Goal: Task Accomplishment & Management: Use online tool/utility

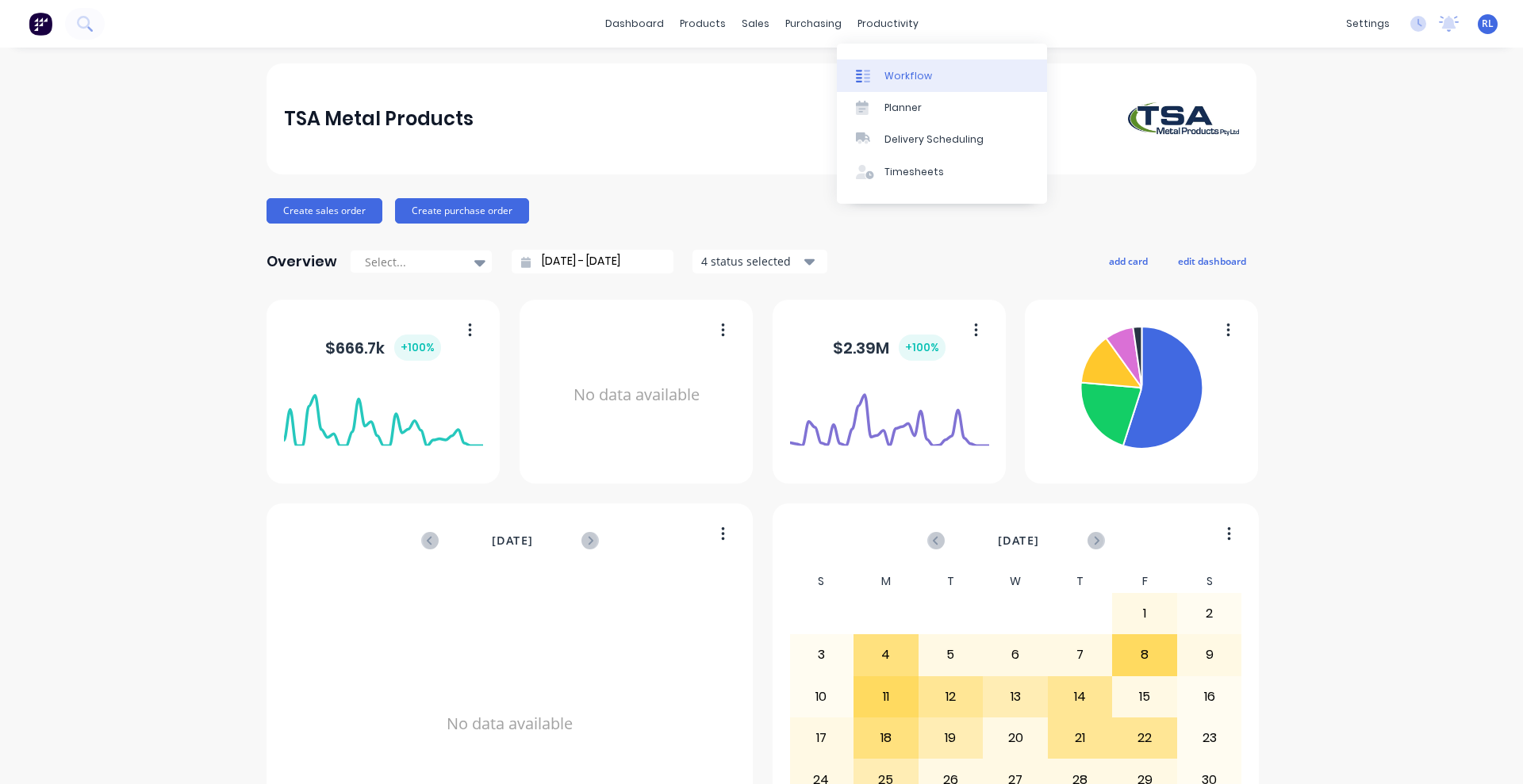
click at [928, 84] on link "Workflow" at bounding box center [942, 75] width 210 height 32
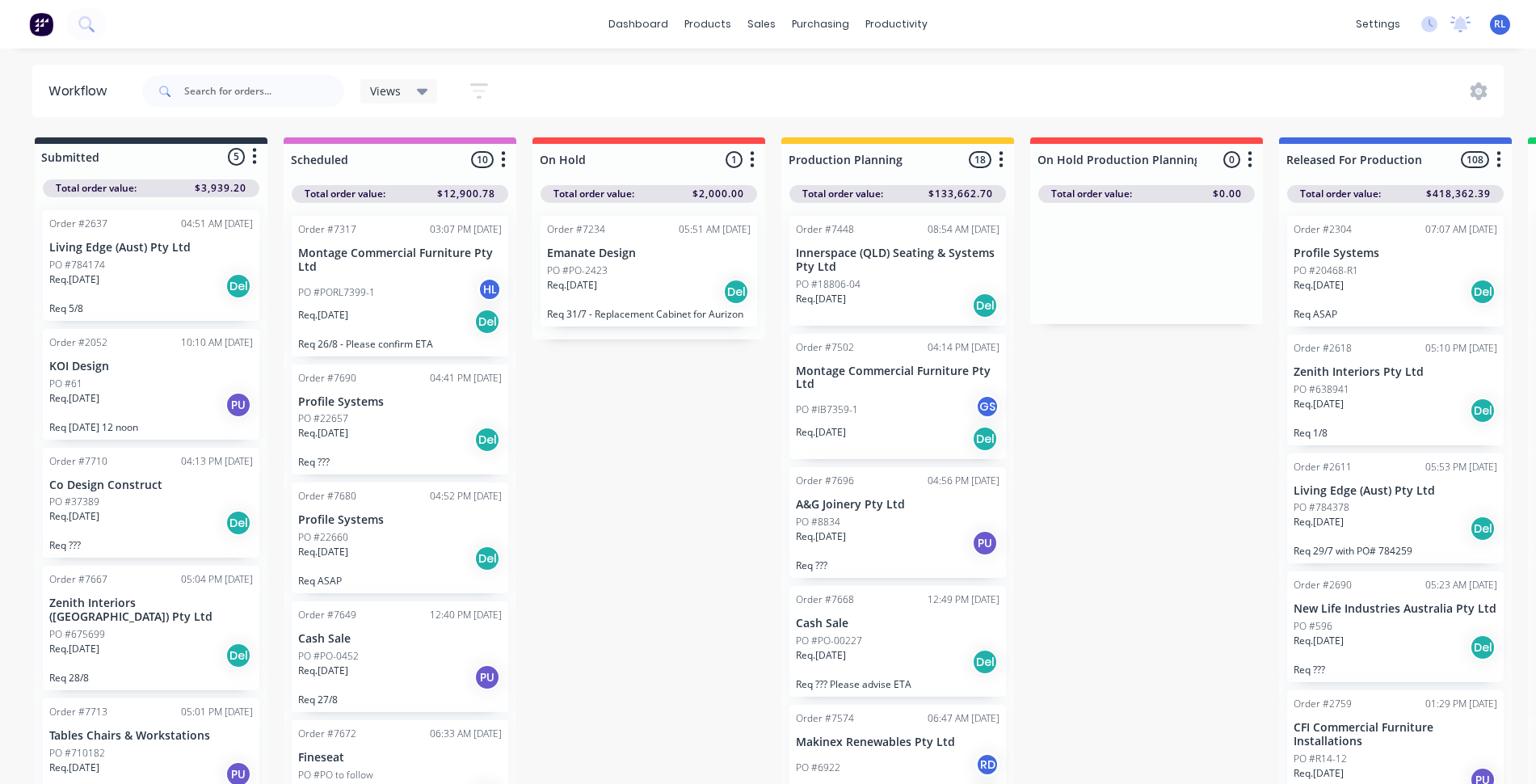
click at [425, 92] on icon at bounding box center [423, 92] width 12 height 18
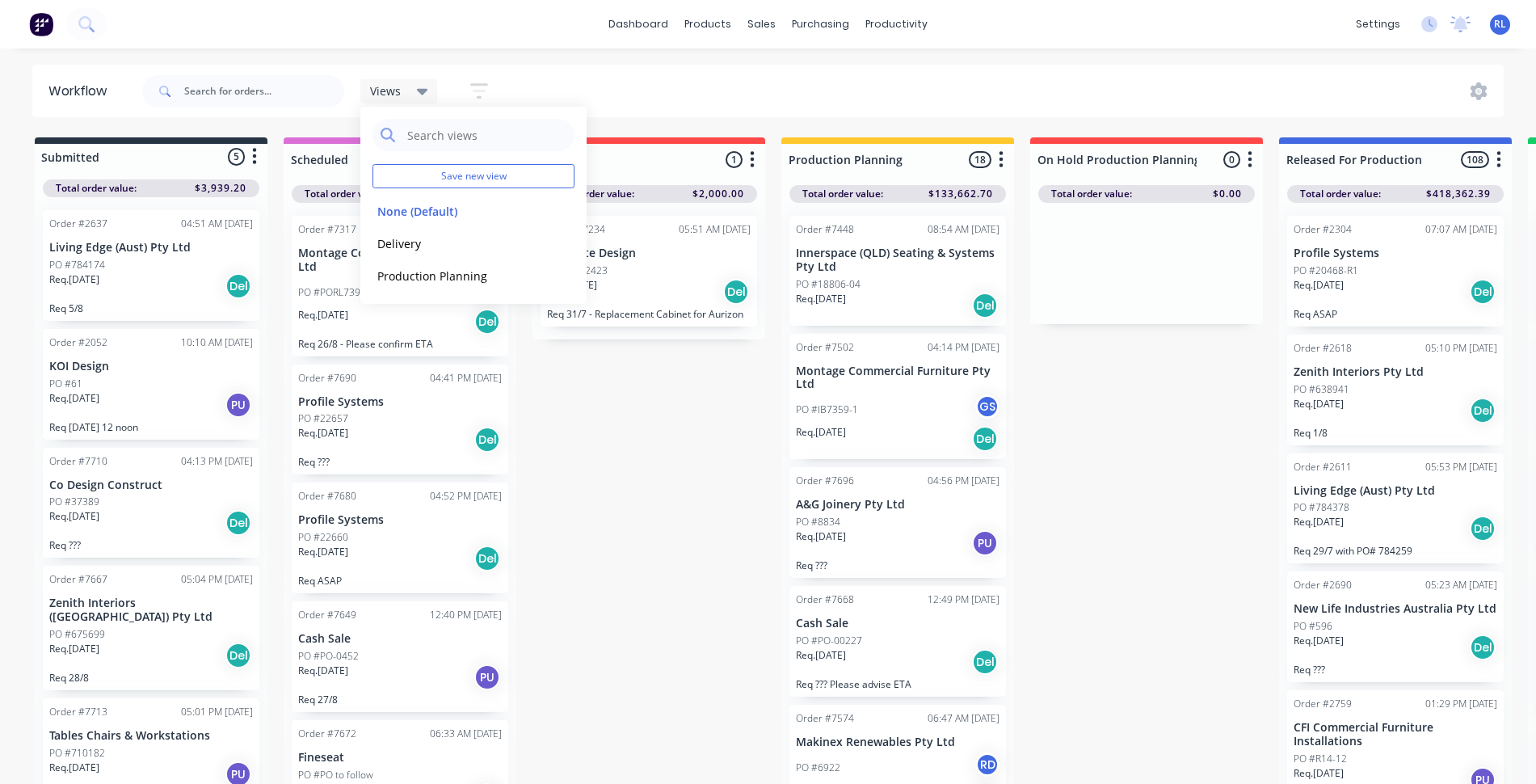
click at [481, 92] on icon "button" at bounding box center [479, 91] width 18 height 20
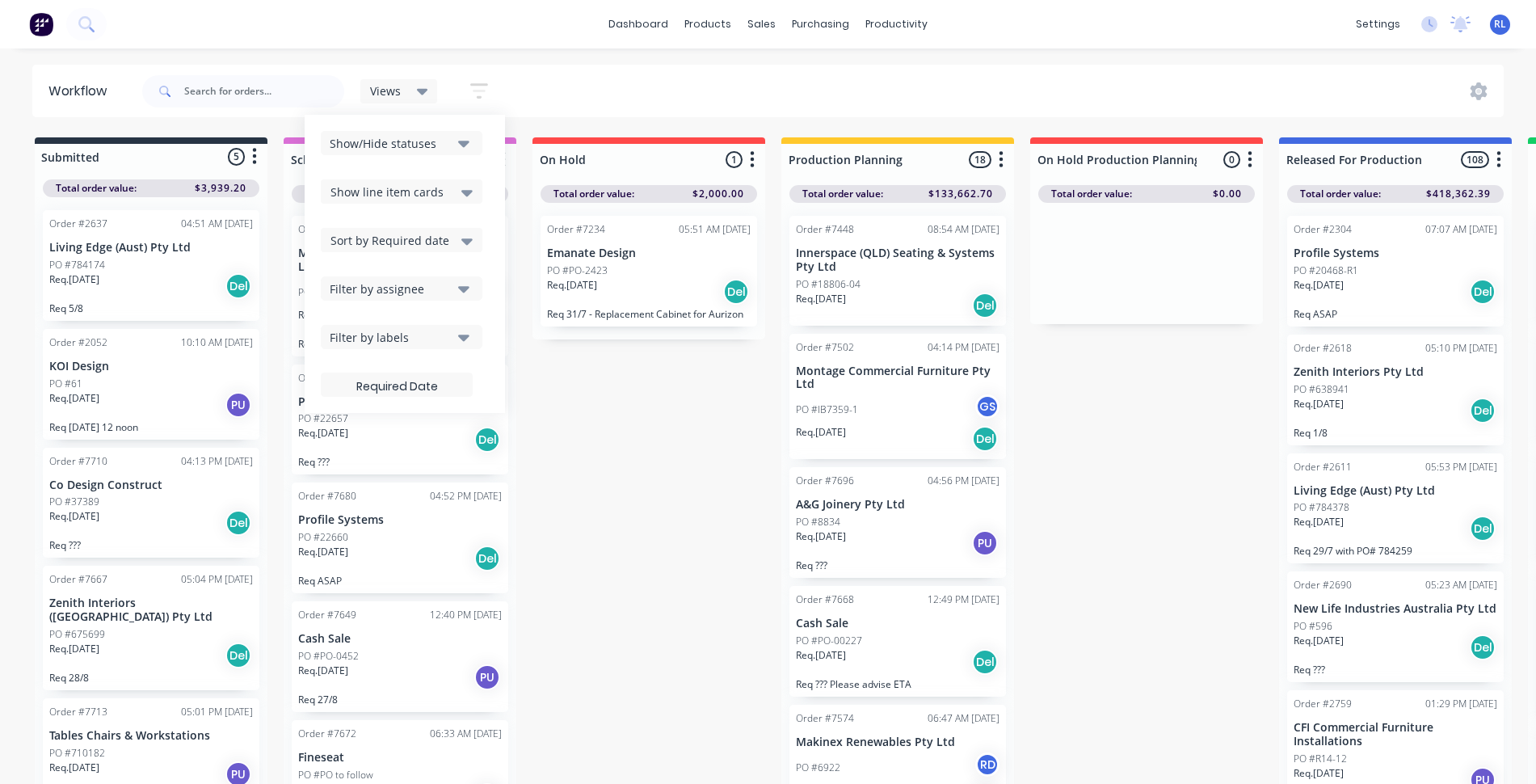
click at [473, 195] on div "Show line item cards" at bounding box center [402, 191] width 162 height 24
click at [465, 288] on icon "button" at bounding box center [464, 289] width 12 height 7
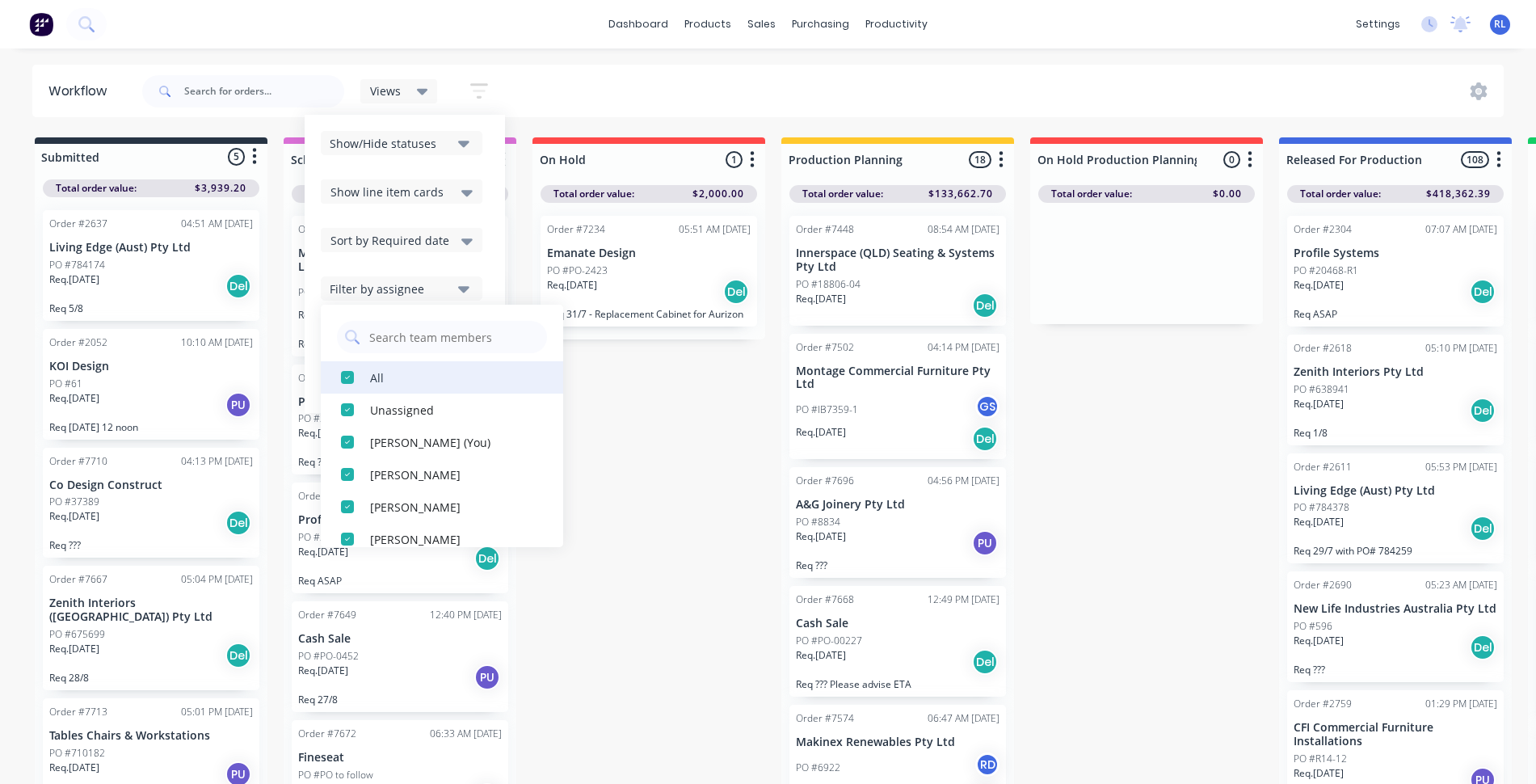
click at [390, 375] on div "All" at bounding box center [451, 377] width 162 height 17
click at [350, 418] on div "button" at bounding box center [347, 409] width 32 height 32
click at [347, 381] on div "button" at bounding box center [347, 377] width 32 height 32
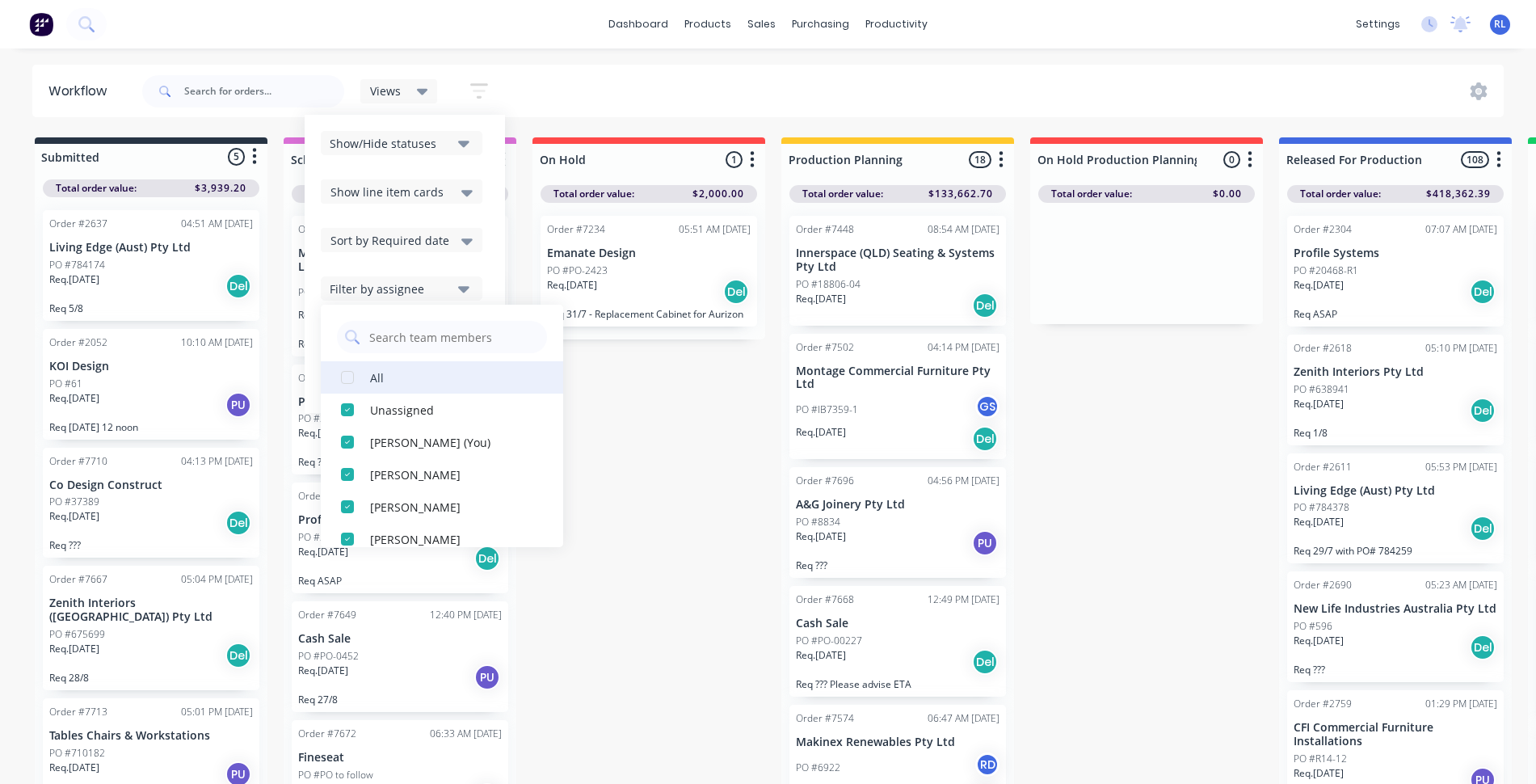
click at [347, 381] on div "button" at bounding box center [347, 377] width 32 height 32
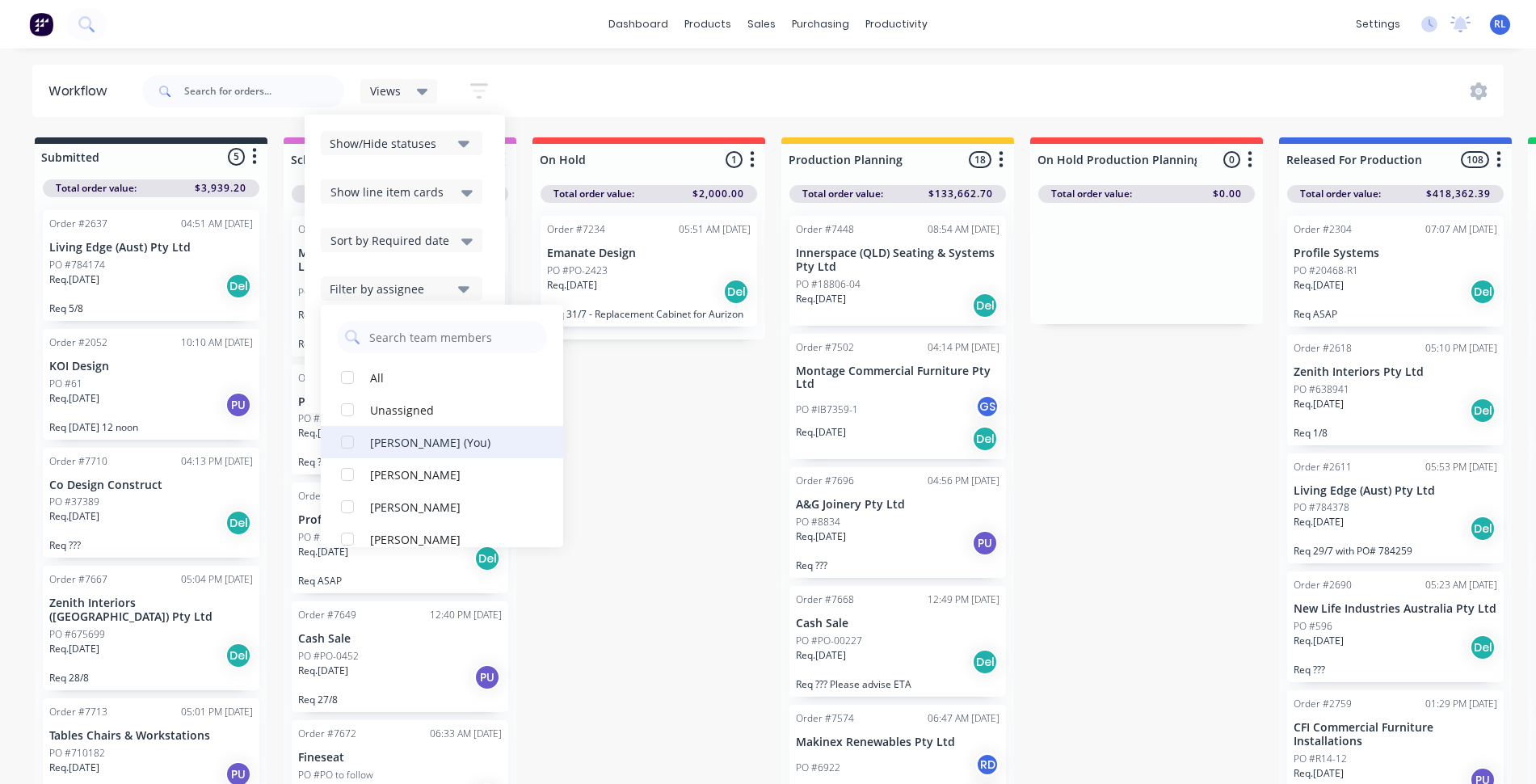
click at [379, 439] on div "[PERSON_NAME] (You)" at bounding box center [451, 441] width 162 height 17
click at [656, 447] on div "Submitted 5 Status colour #273444 hex #273444 Save Cancel Summaries Total order…" at bounding box center [1101, 464] width 2226 height 655
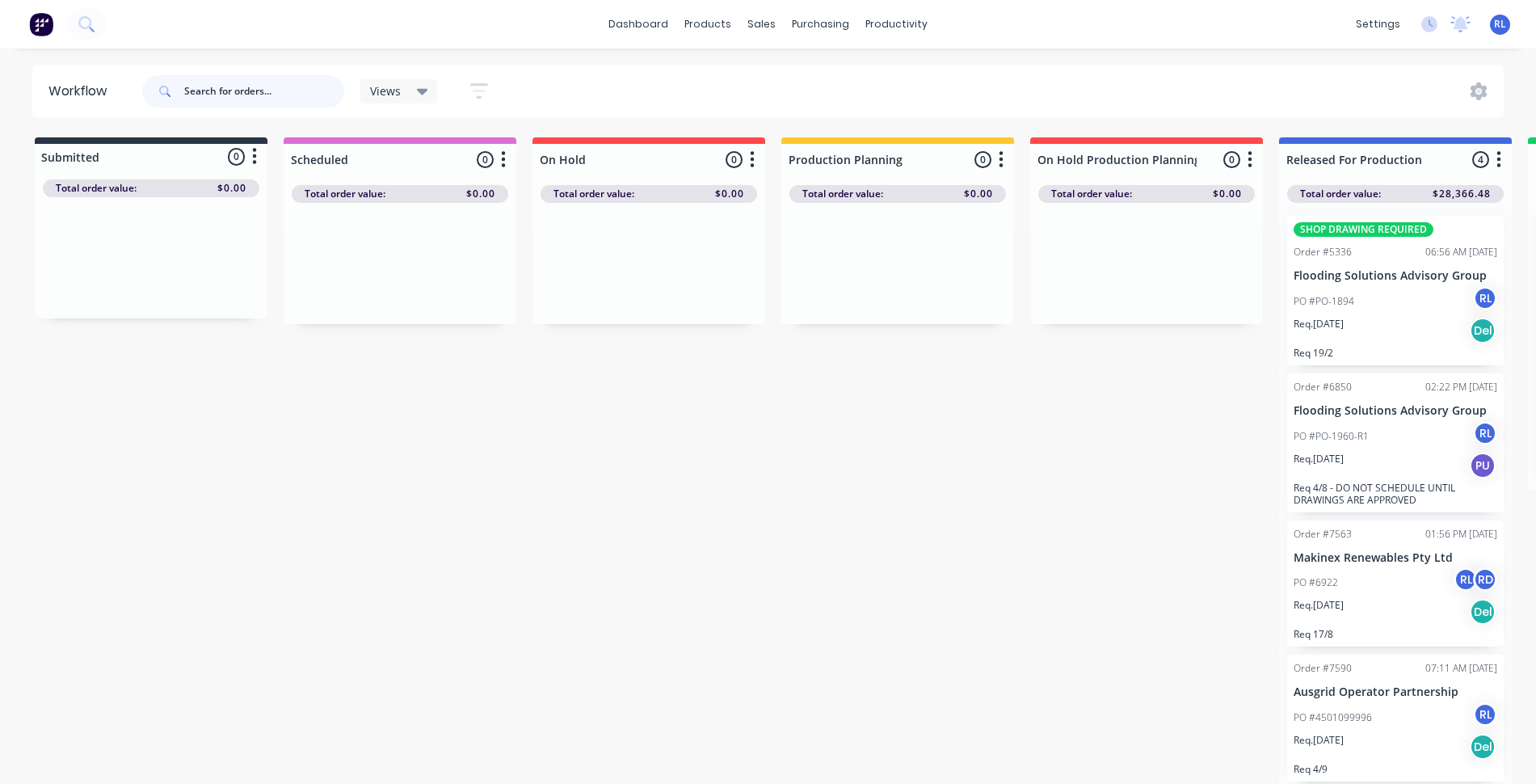
click at [284, 101] on input "text" at bounding box center [264, 91] width 160 height 32
type input "innerpace"
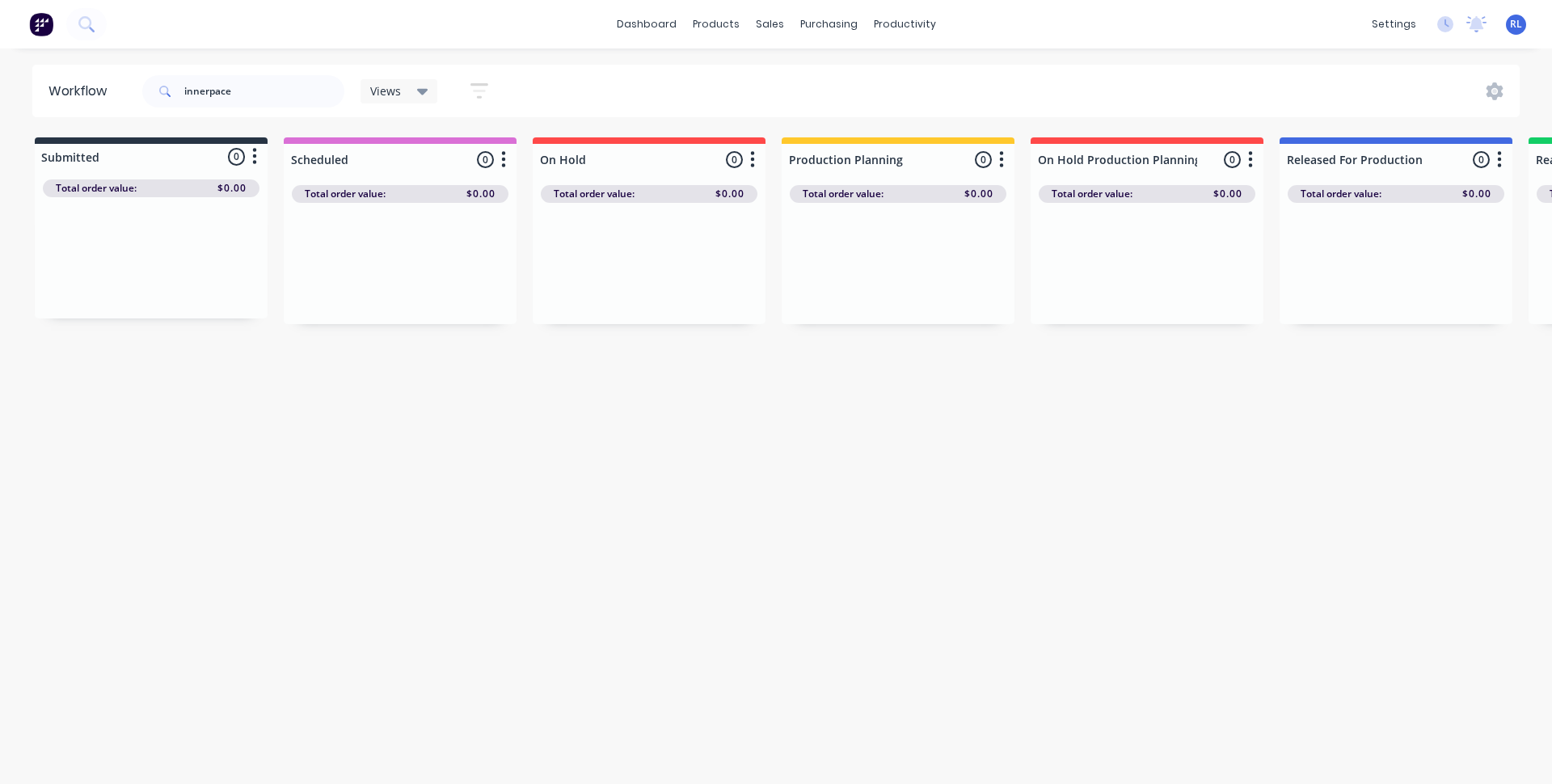
click at [424, 88] on icon at bounding box center [423, 92] width 12 height 18
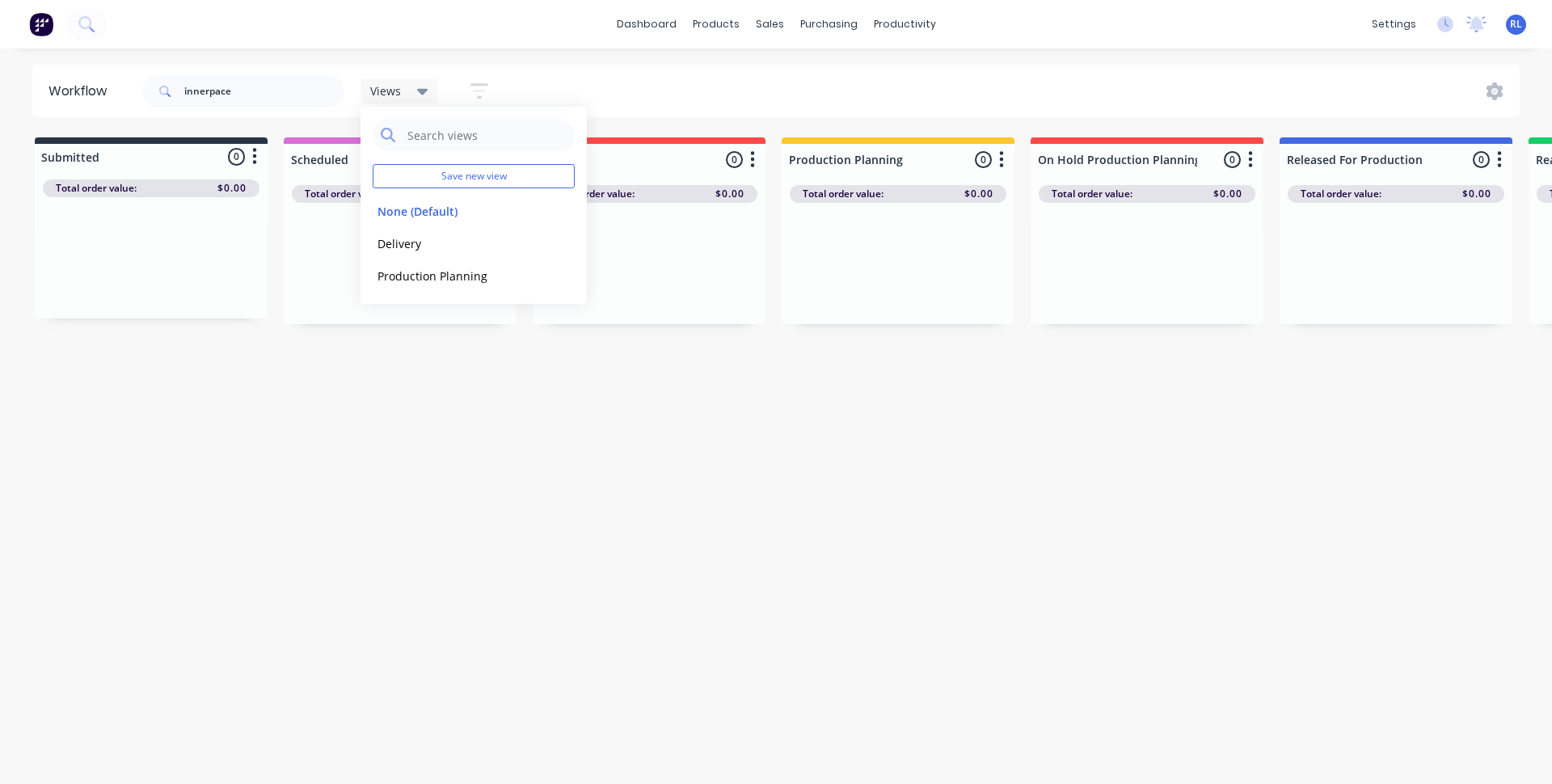
click at [484, 91] on icon "button" at bounding box center [479, 91] width 13 height 2
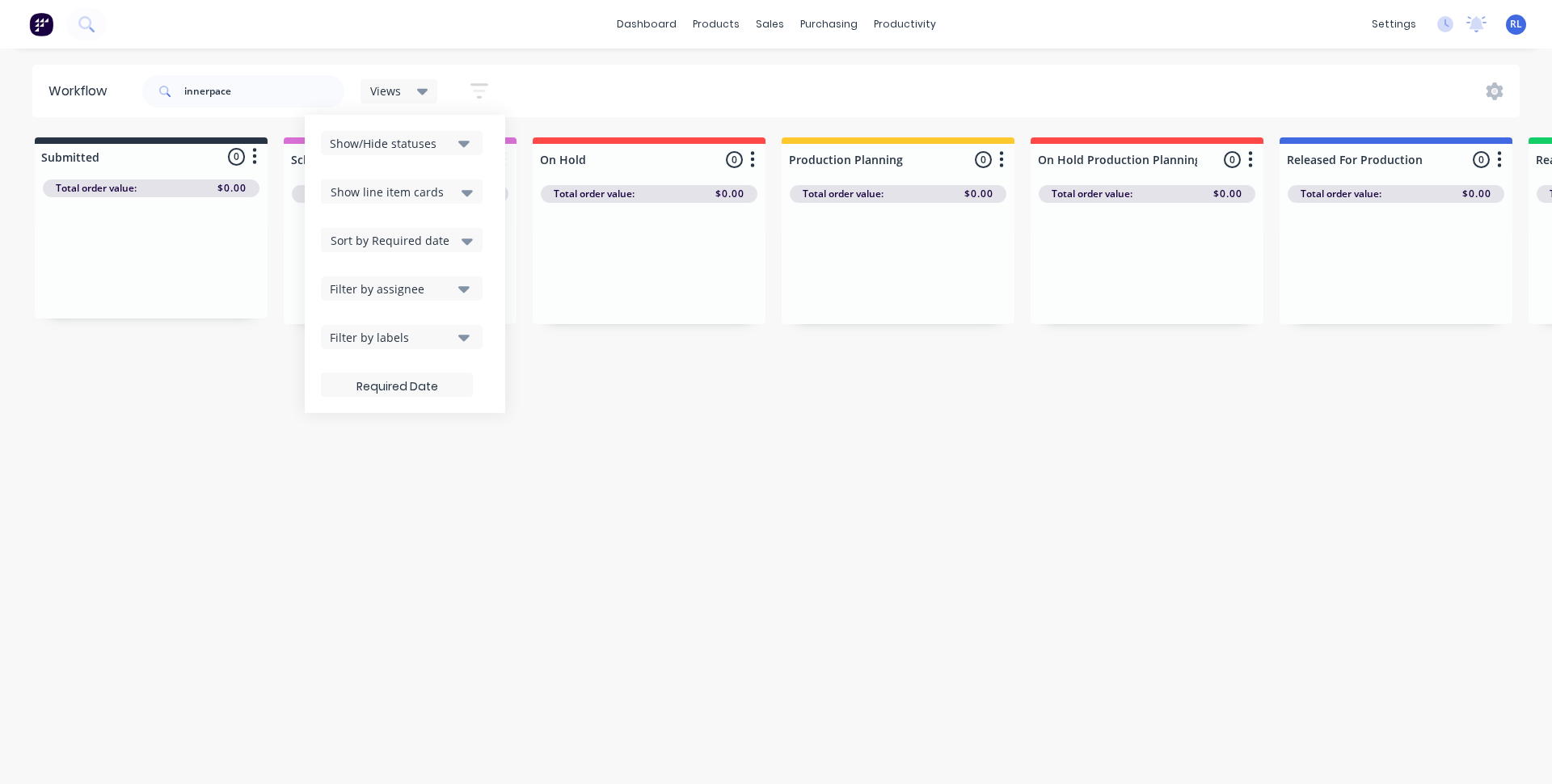
click at [467, 289] on icon "button" at bounding box center [464, 289] width 12 height 7
click at [352, 440] on div "button" at bounding box center [347, 441] width 32 height 32
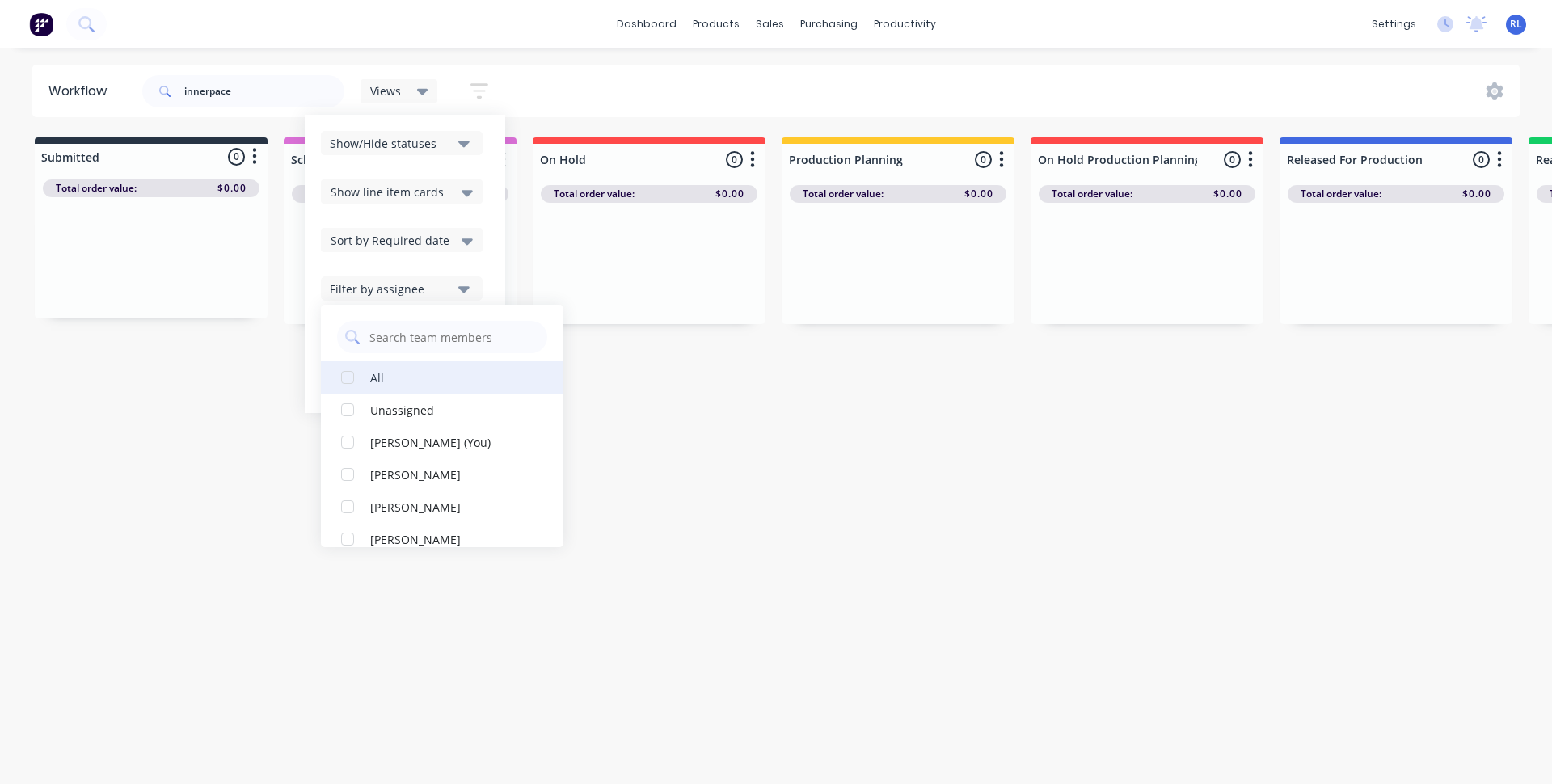
click at [347, 382] on div "button" at bounding box center [347, 377] width 32 height 32
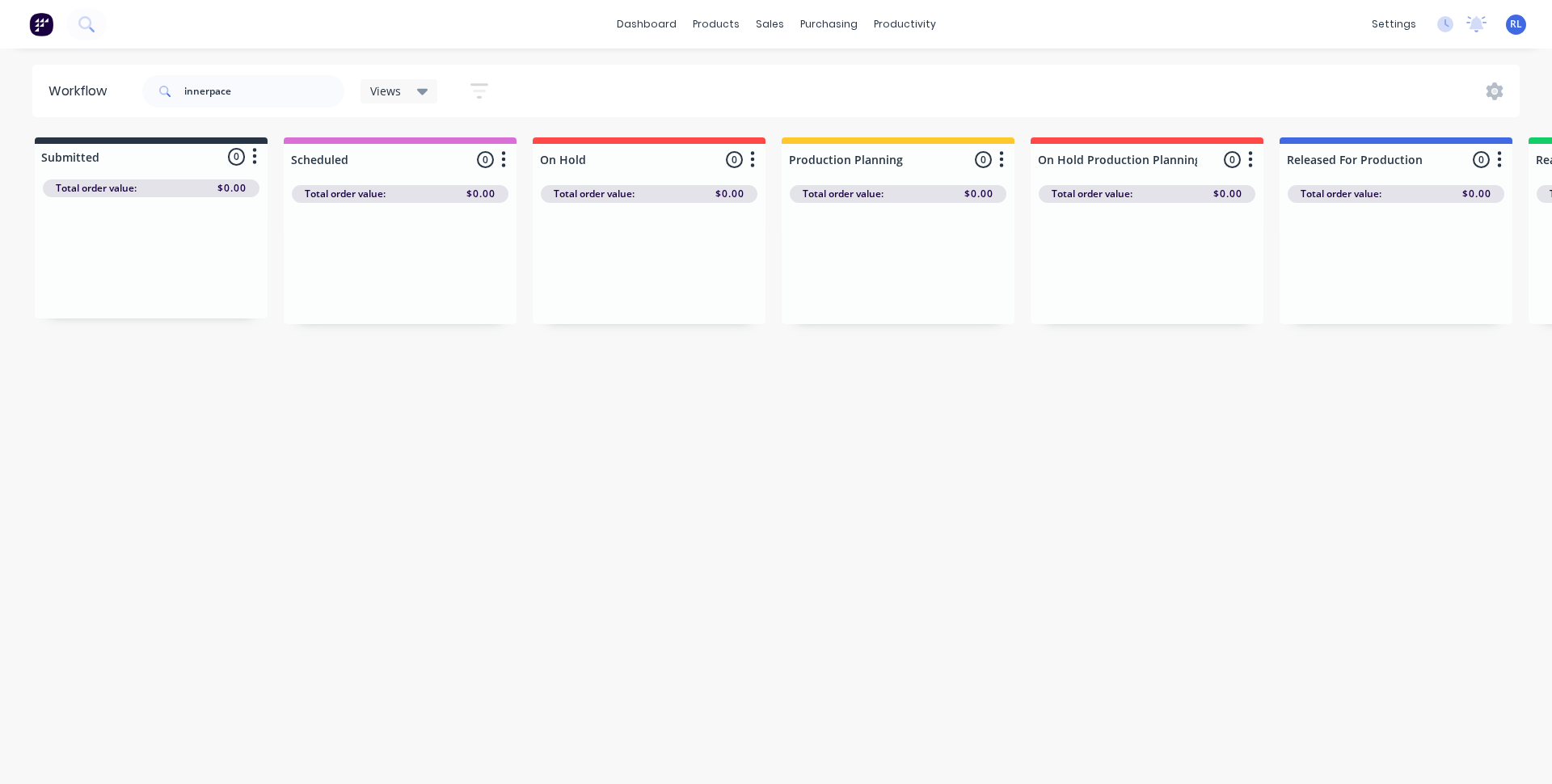
click at [680, 370] on div "Workflow innerpace Views Save new view None (Default) edit Delivery edit Produc…" at bounding box center [776, 407] width 1552 height 687
click at [289, 92] on input "innerpace" at bounding box center [264, 91] width 160 height 32
click at [523, 486] on div "Workflow innerpace Views Save new view None (Default) edit Delivery edit Produc…" at bounding box center [776, 407] width 1552 height 687
click at [421, 86] on icon at bounding box center [423, 92] width 12 height 18
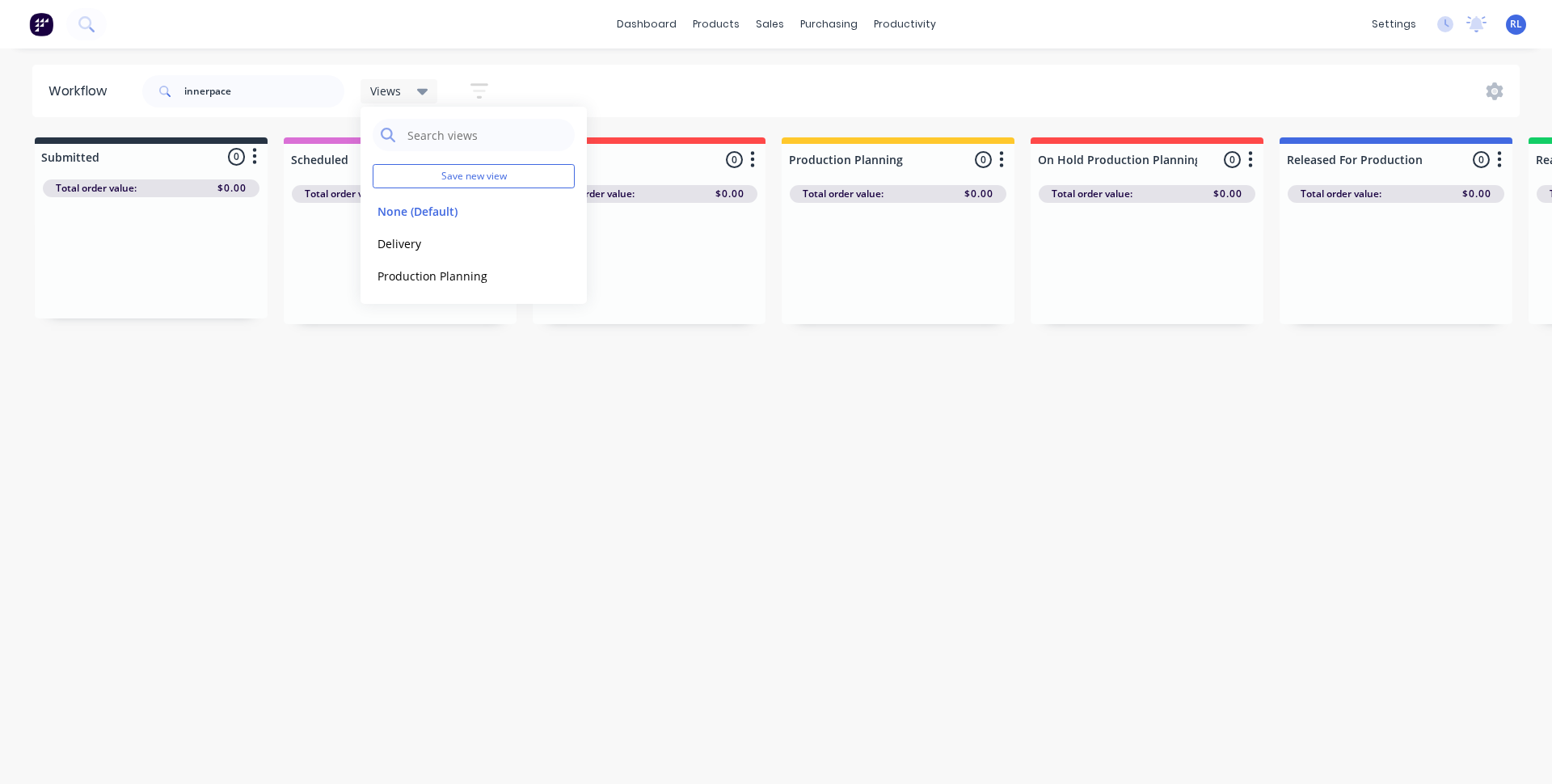
click at [485, 88] on icon "button" at bounding box center [479, 91] width 18 height 20
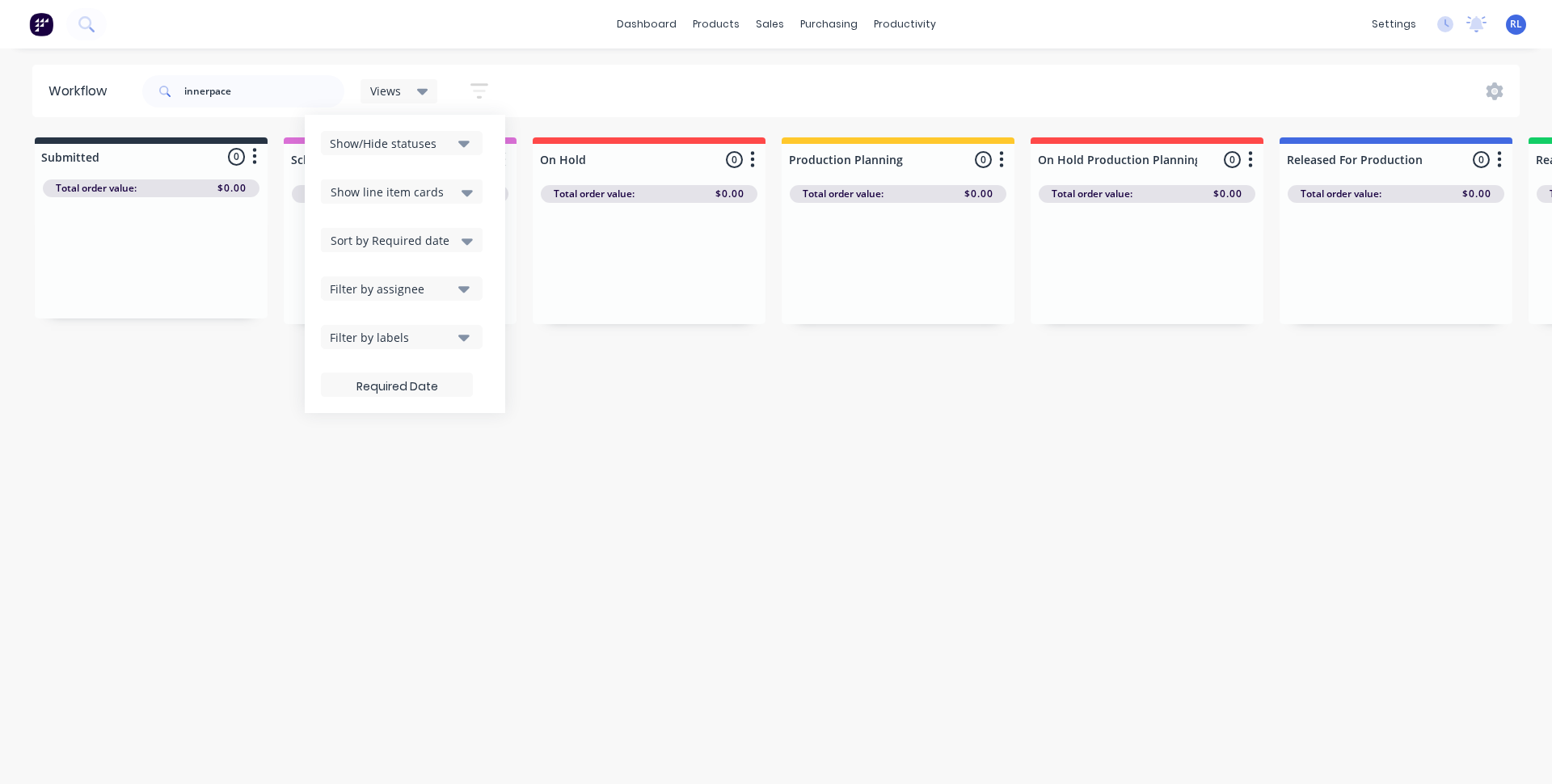
click at [468, 286] on icon "button" at bounding box center [464, 289] width 12 height 7
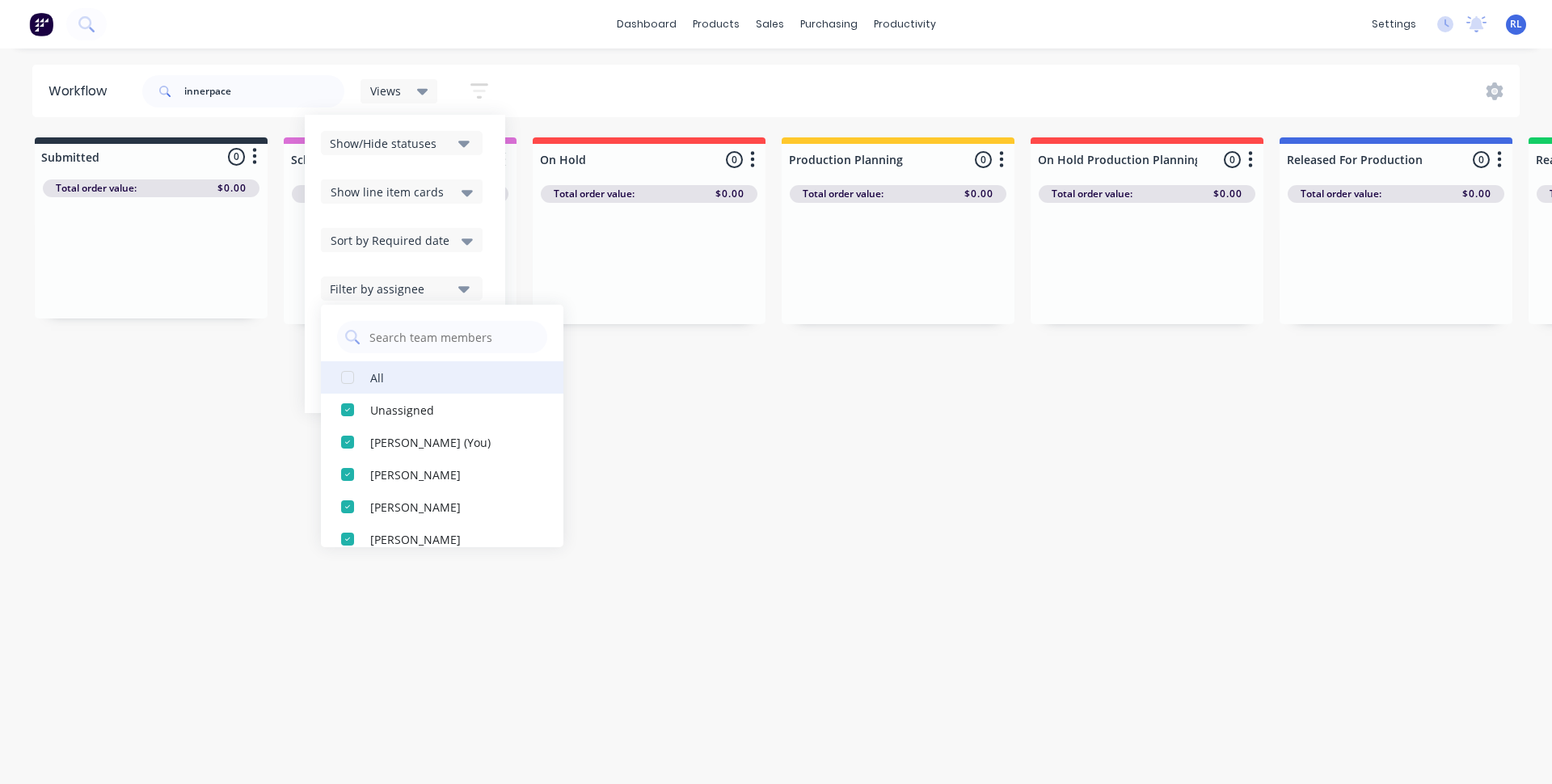
click at [348, 378] on div "button" at bounding box center [347, 377] width 32 height 32
click at [755, 431] on div "Workflow innerpace Views Save new view None (Default) edit Delivery edit Produc…" at bounding box center [776, 407] width 1552 height 687
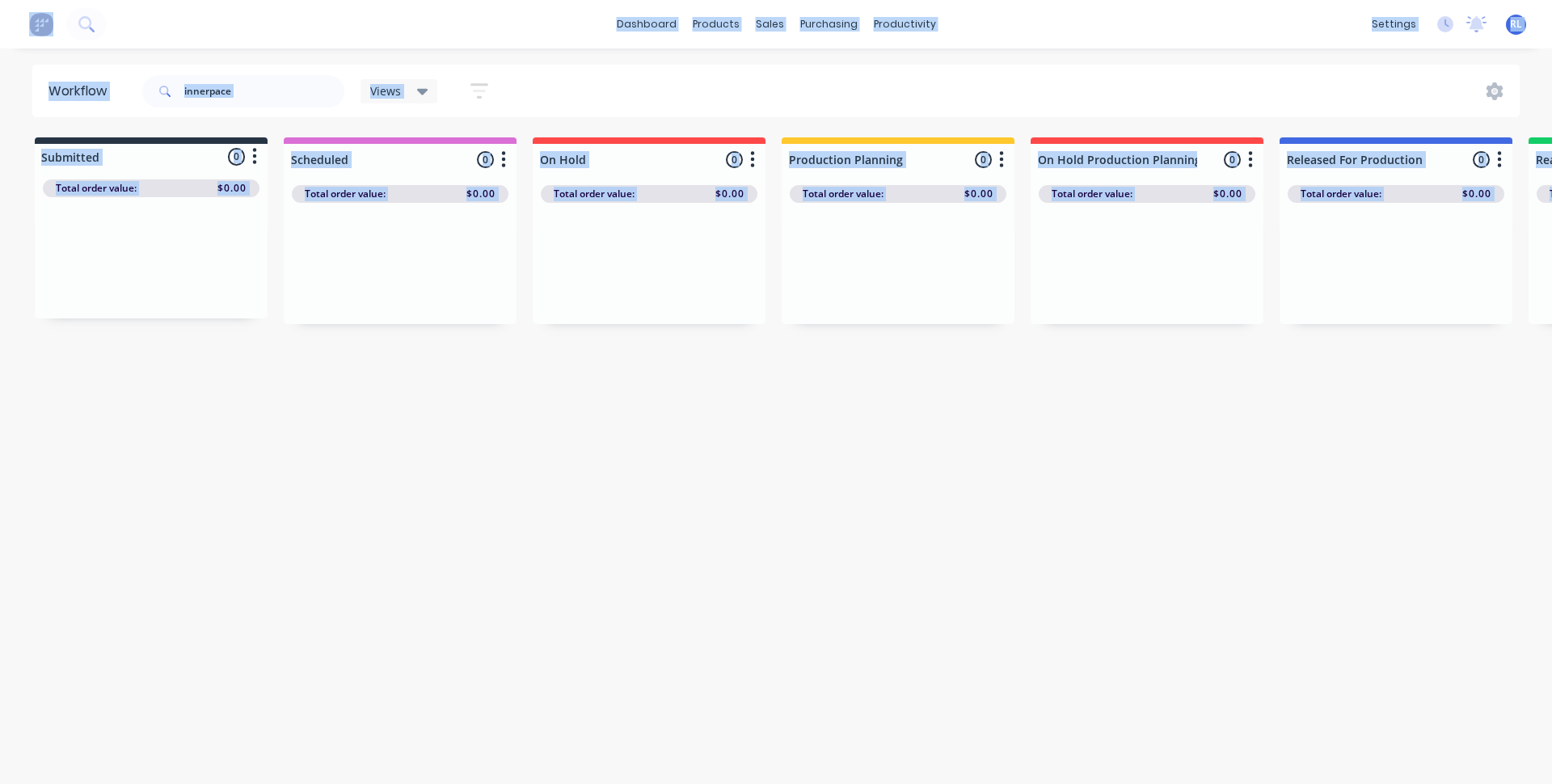
click at [755, 431] on div "Workflow innerpace Views Save new view None (Default) edit Delivery edit Produc…" at bounding box center [776, 407] width 1552 height 687
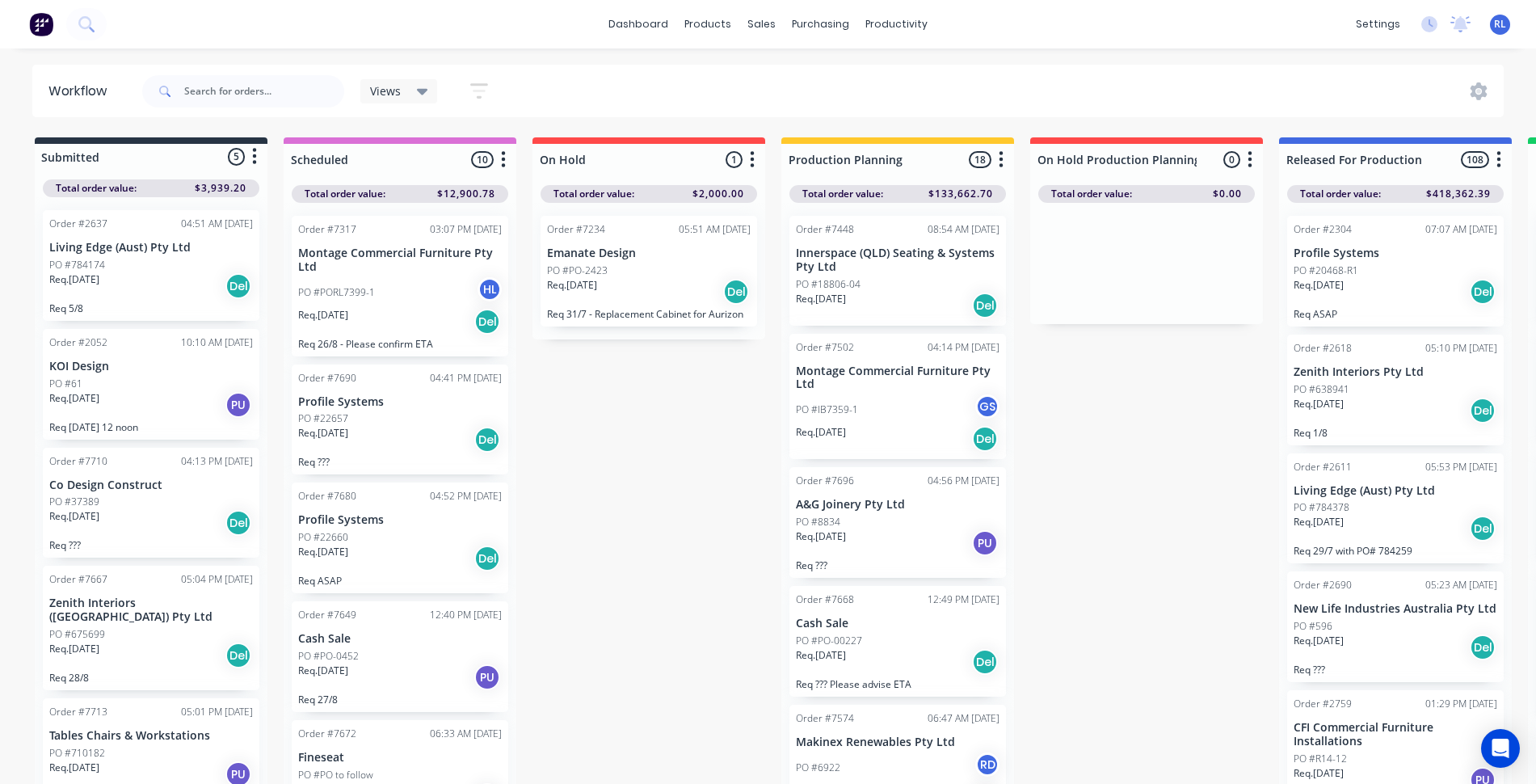
click at [901, 279] on div "PO #18806-04" at bounding box center [897, 284] width 203 height 15
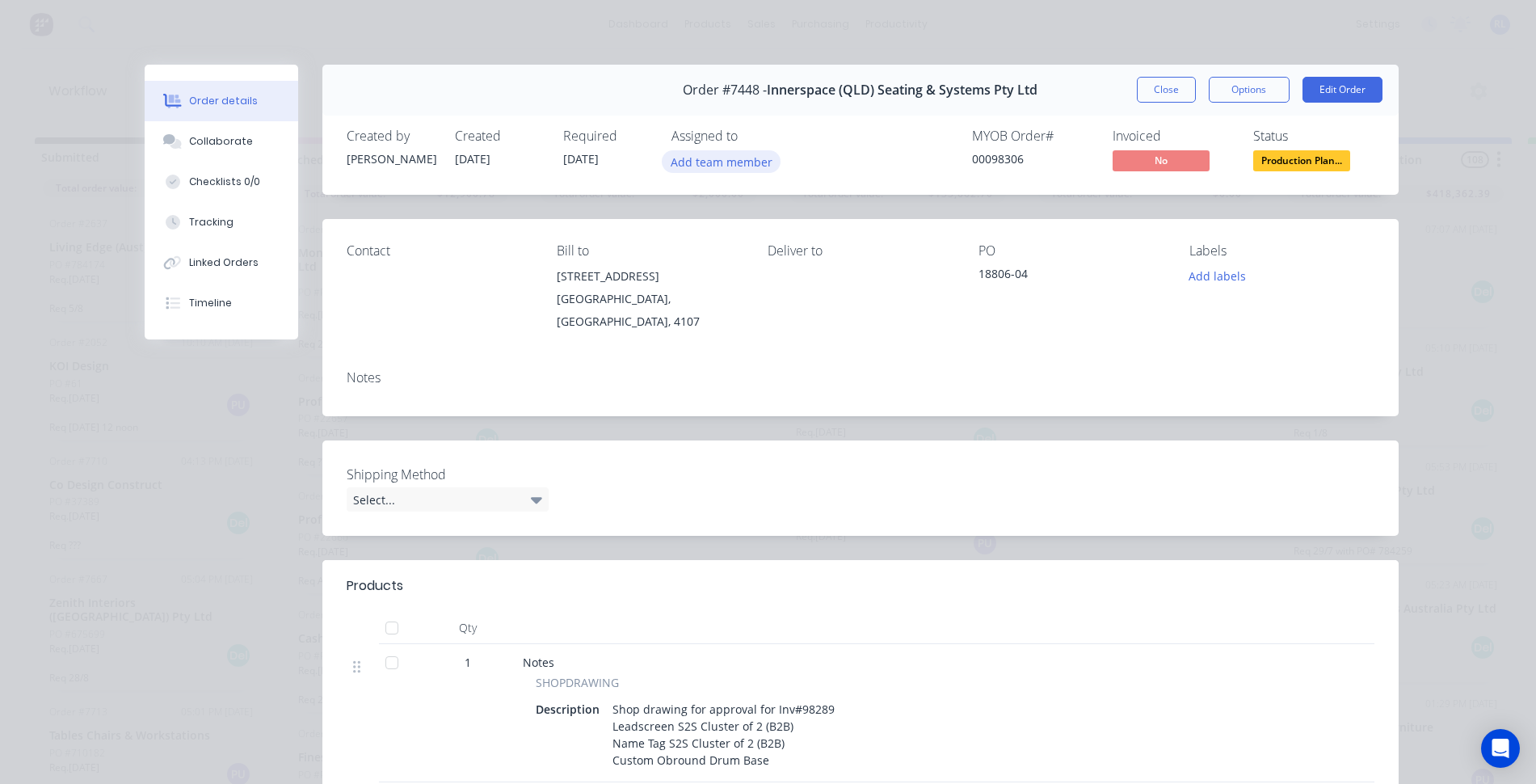
click at [722, 159] on button "Add team member" at bounding box center [721, 161] width 119 height 21
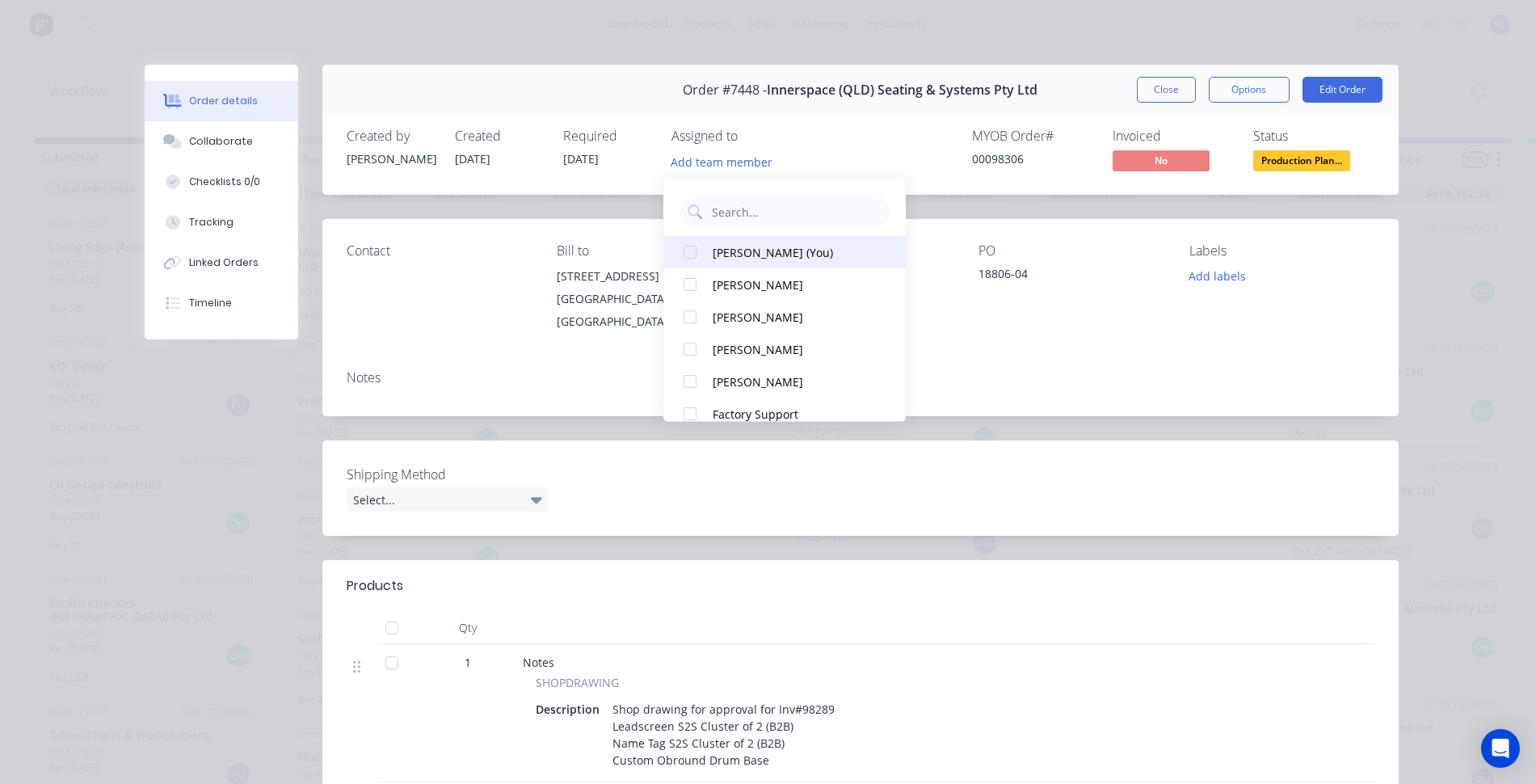
click at [731, 249] on div "[PERSON_NAME] (You)" at bounding box center [793, 251] width 162 height 17
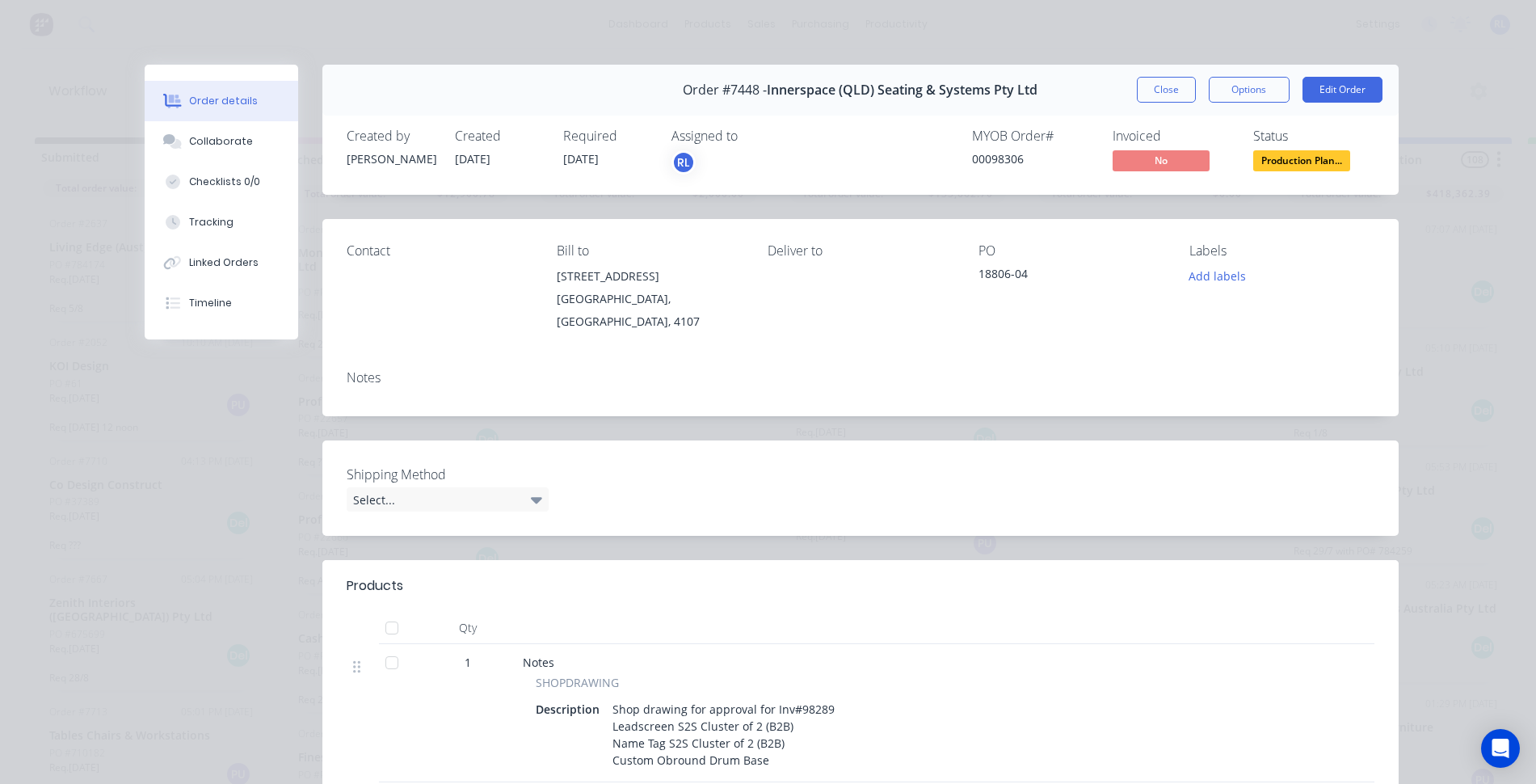
click at [1012, 464] on div "Shipping Method Select..." at bounding box center [860, 487] width 1077 height 95
drag, startPoint x: 982, startPoint y: 163, endPoint x: 1044, endPoint y: 168, distance: 62.2
click at [1044, 168] on div "MYOB Order # 00098306" at bounding box center [1032, 151] width 121 height 47
copy div "98306"
